Goal: Find specific page/section

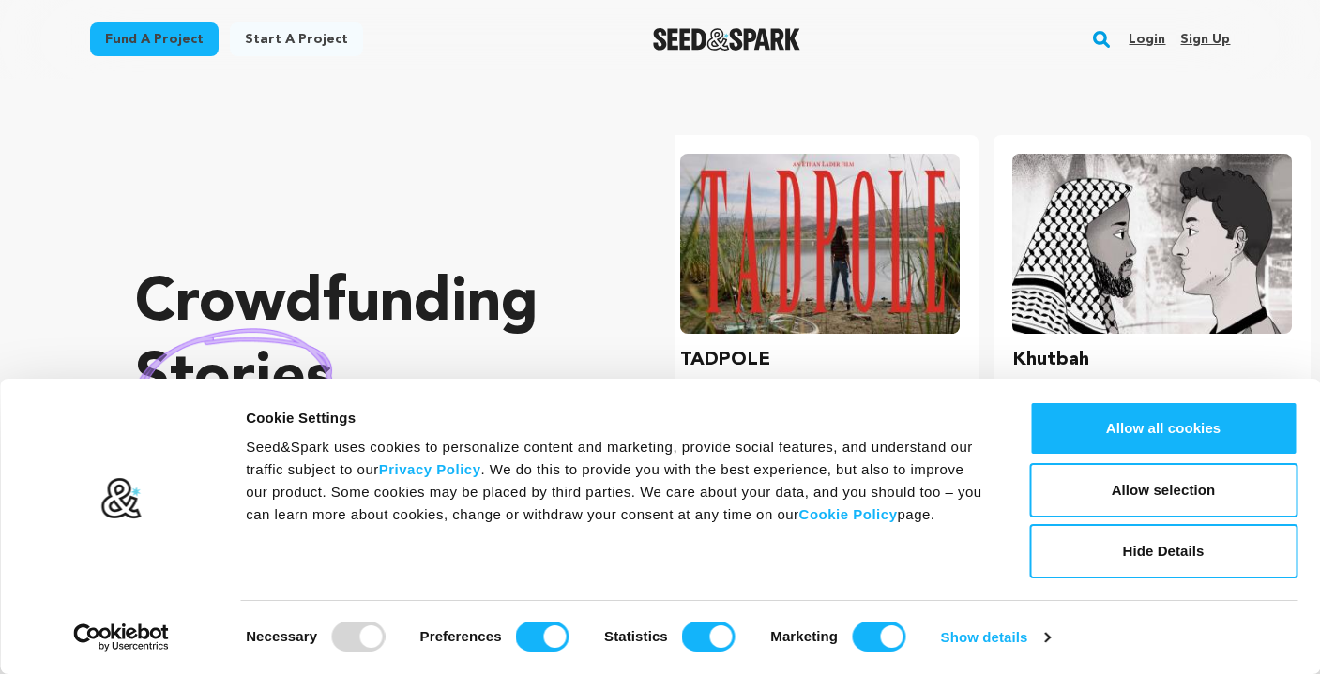
scroll to position [0, 346]
click at [1112, 50] on rect "button" at bounding box center [1101, 39] width 23 height 23
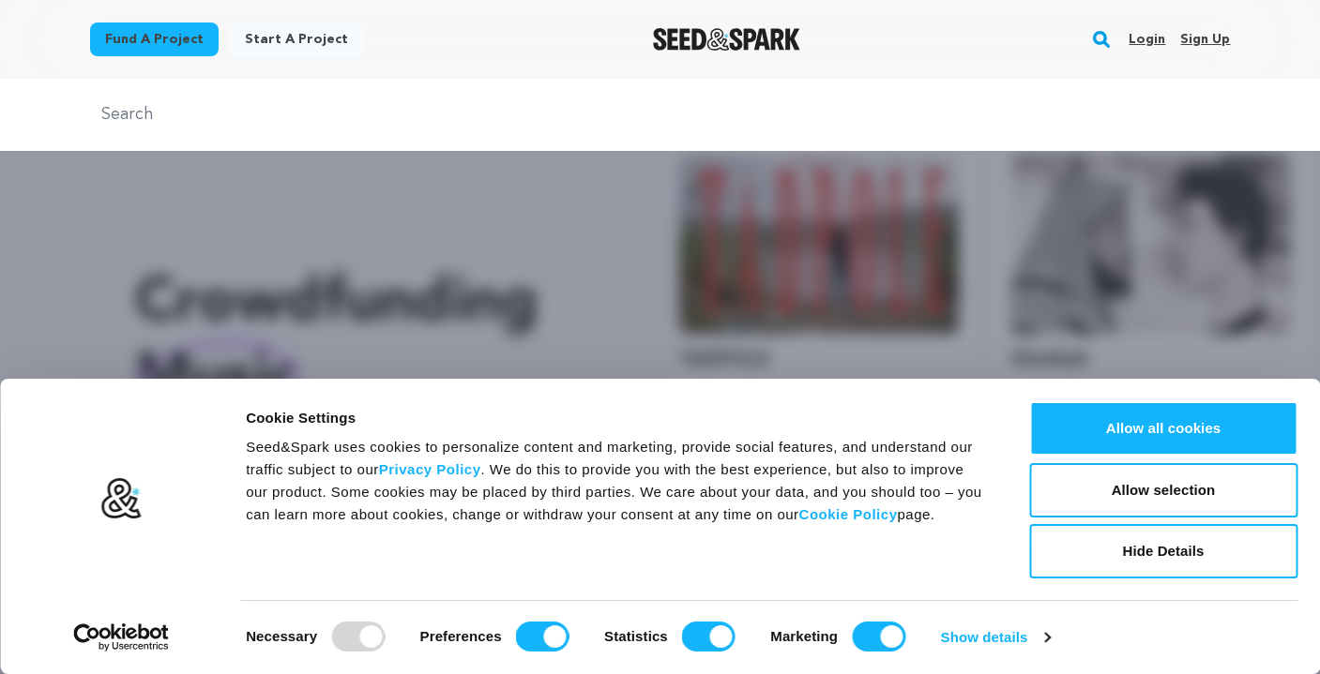
click at [379, 90] on div at bounding box center [660, 115] width 1320 height 72
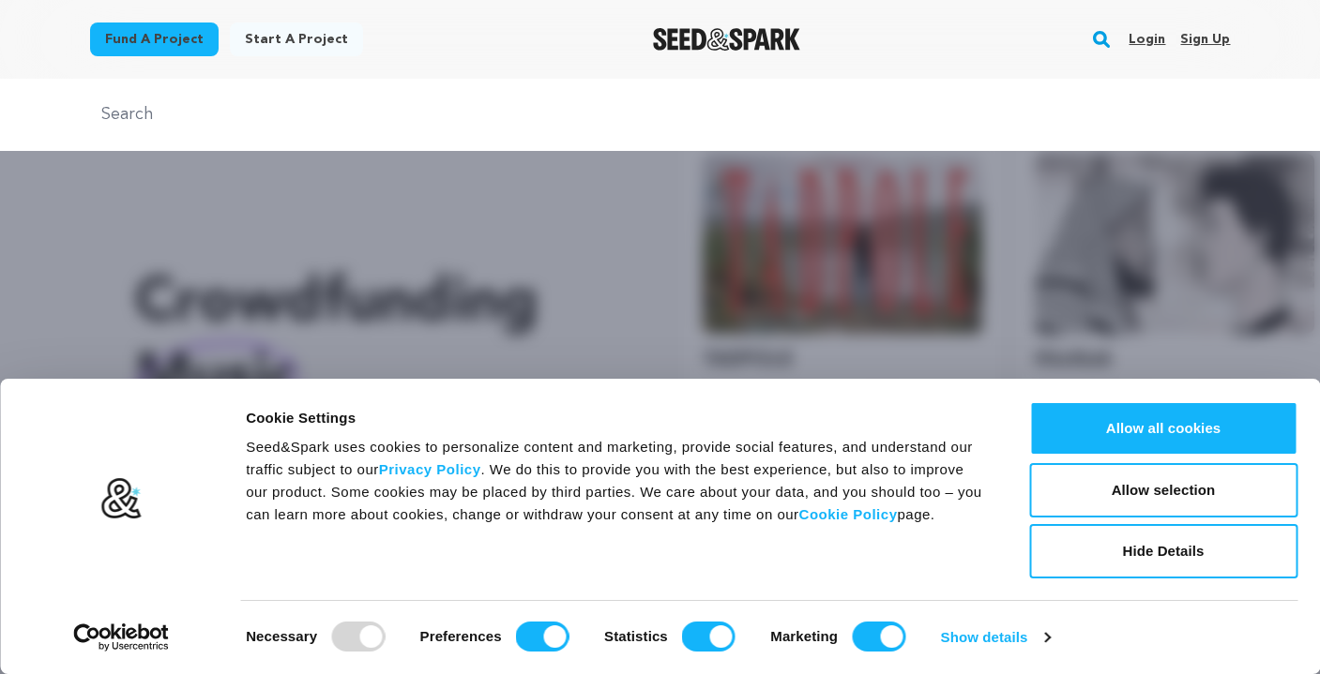
click at [238, 120] on input "text" at bounding box center [660, 114] width 1141 height 27
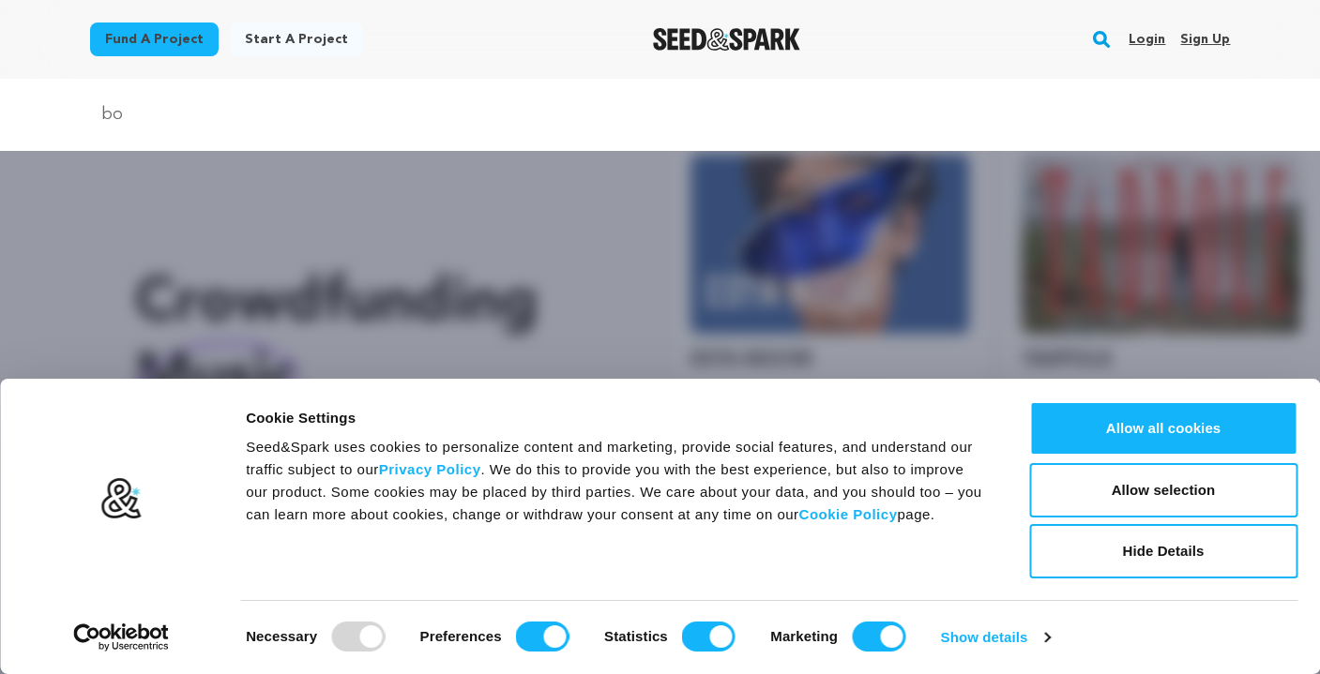
scroll to position [0, 0]
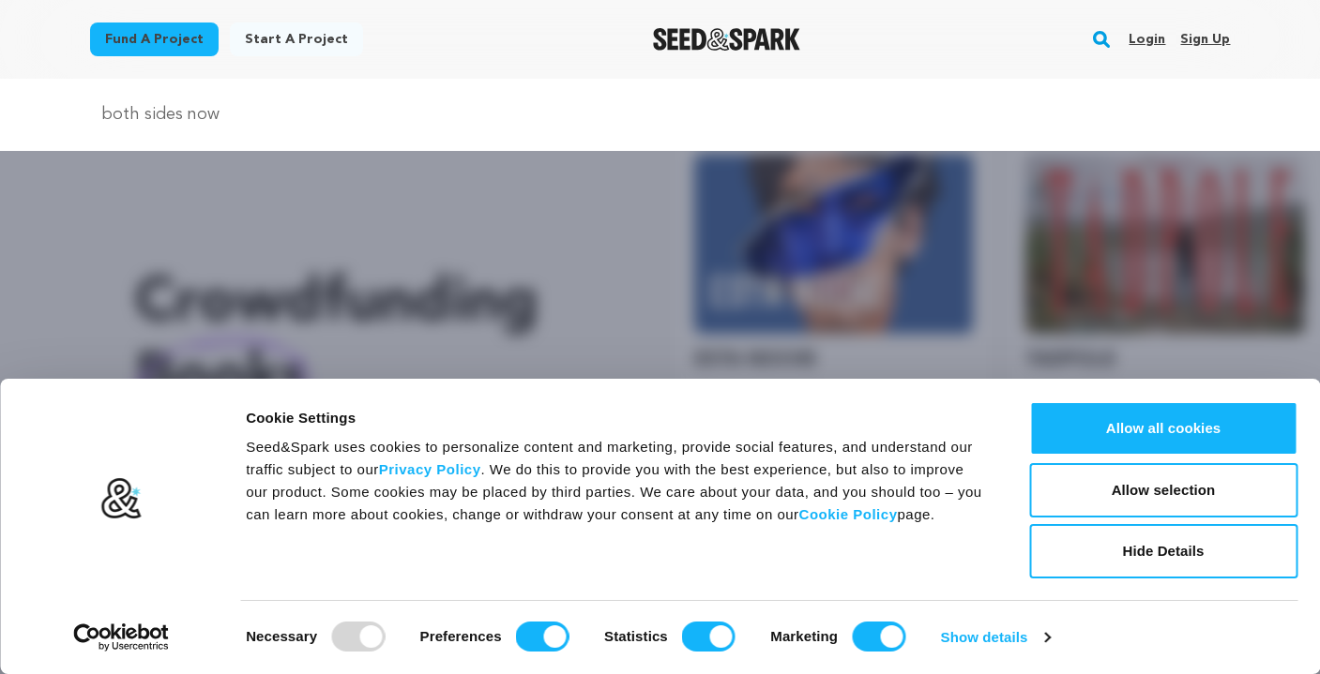
type input "both sides now"
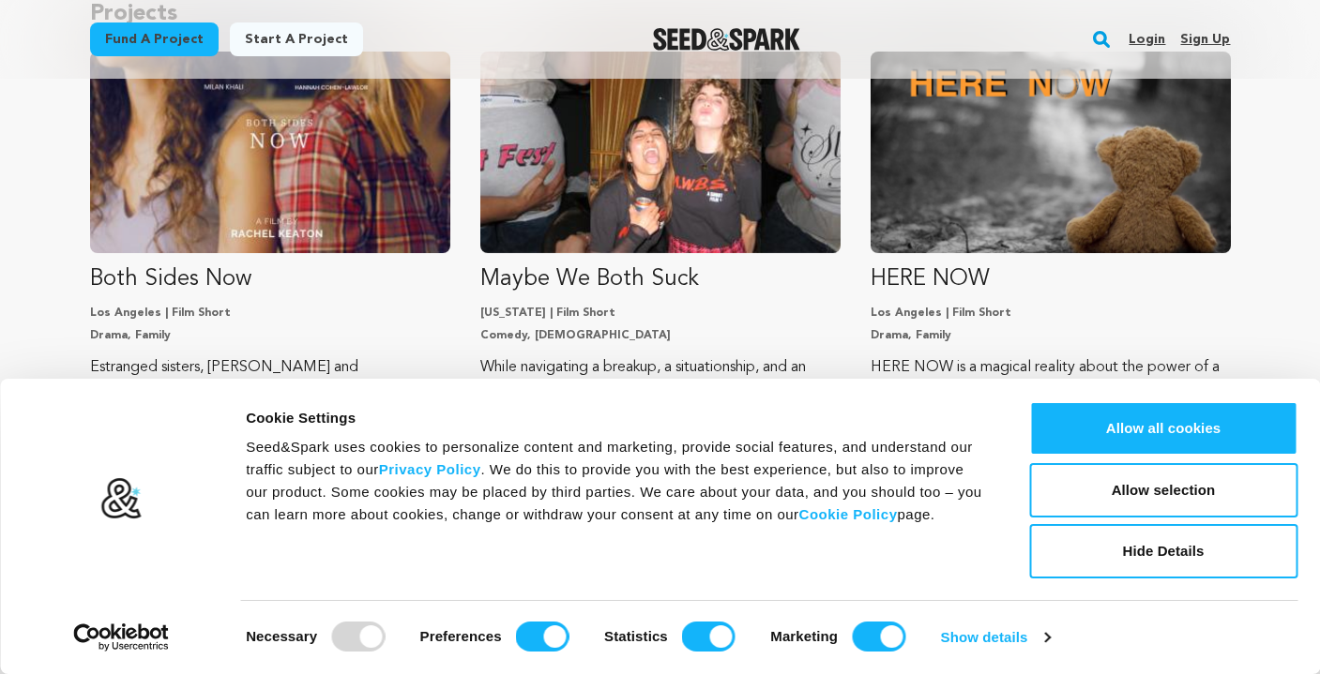
scroll to position [260, 0]
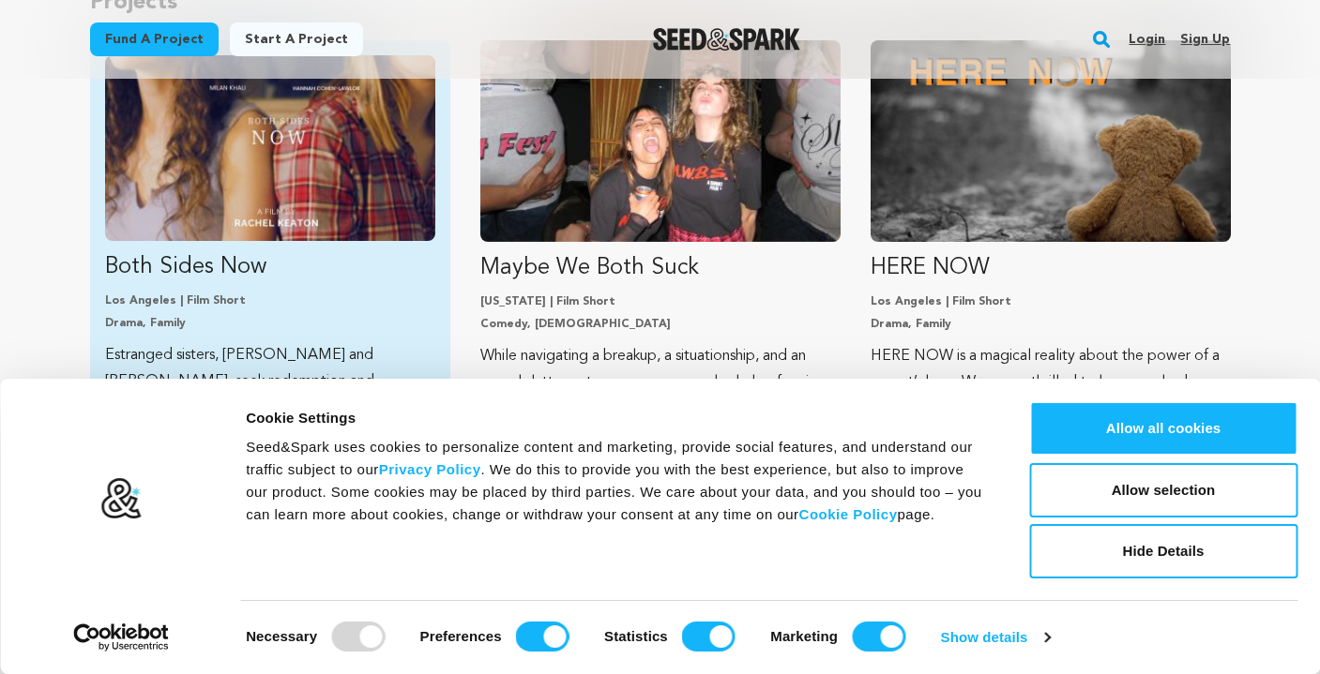
click at [348, 185] on img "Fund Both Sides Now" at bounding box center [270, 148] width 330 height 186
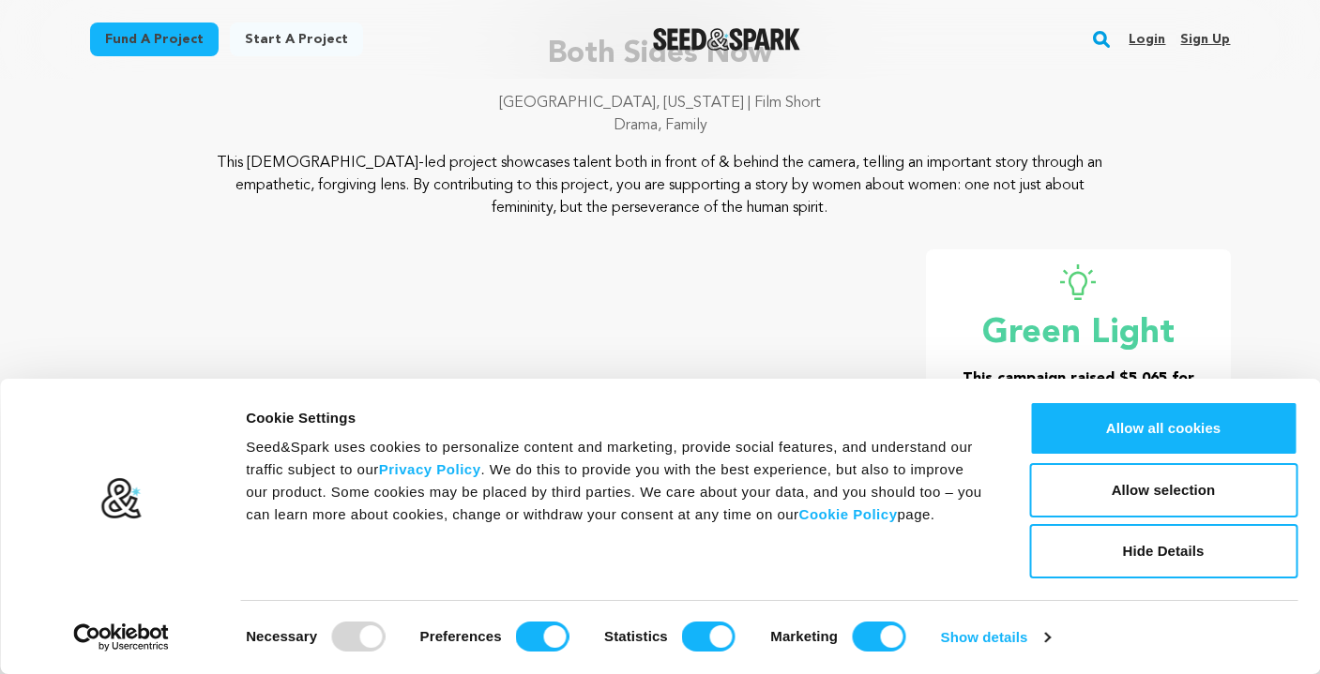
scroll to position [135, 0]
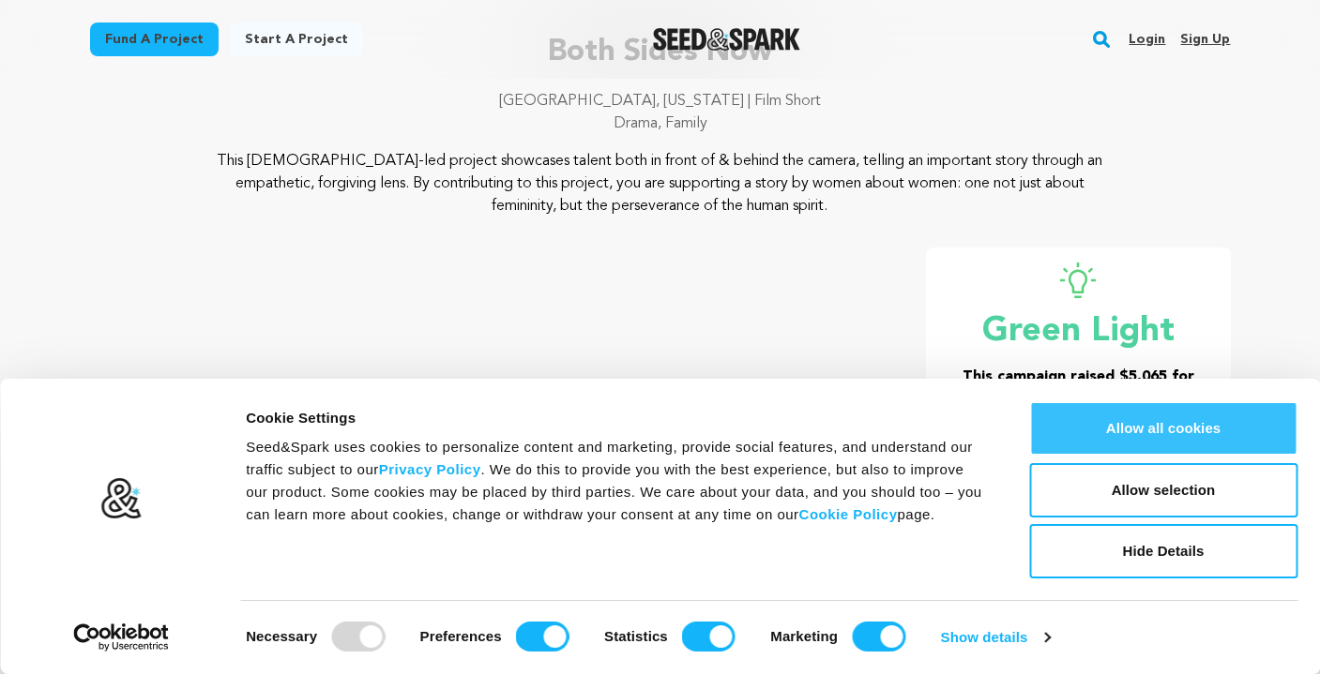
click at [1153, 419] on button "Allow all cookies" at bounding box center [1163, 428] width 268 height 54
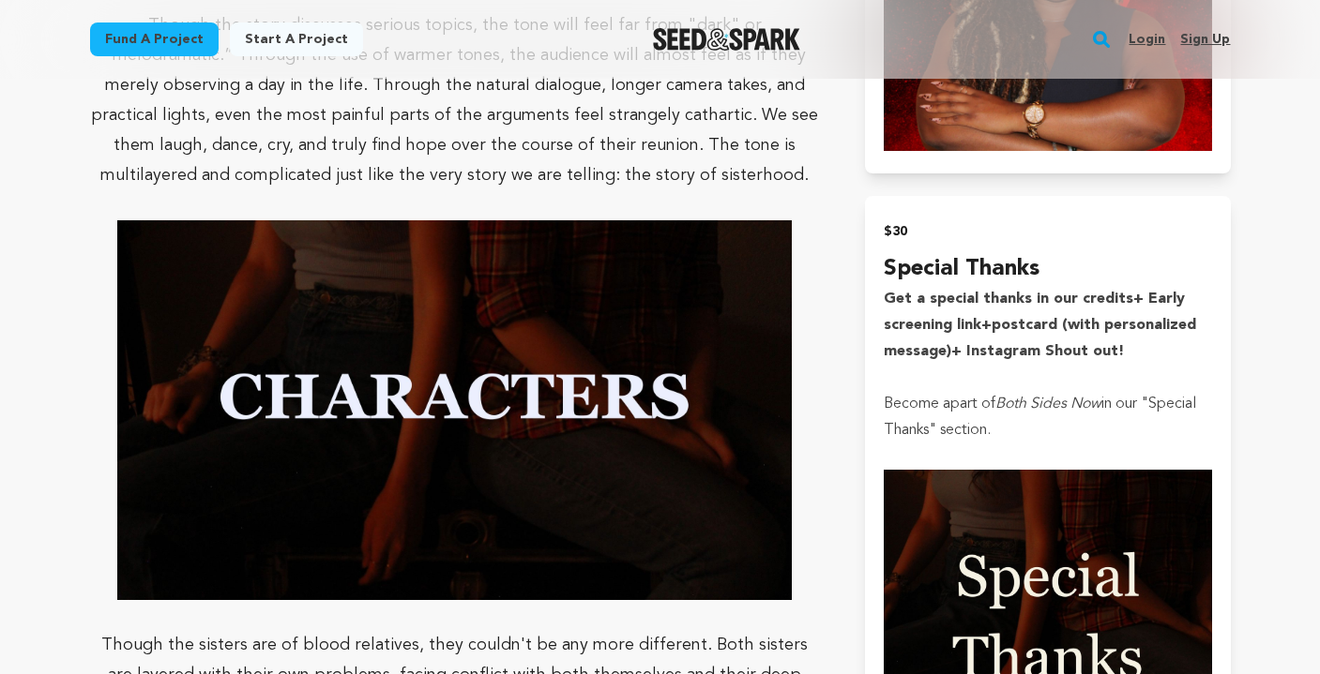
scroll to position [4347, 0]
